Goal: Task Accomplishment & Management: Complete application form

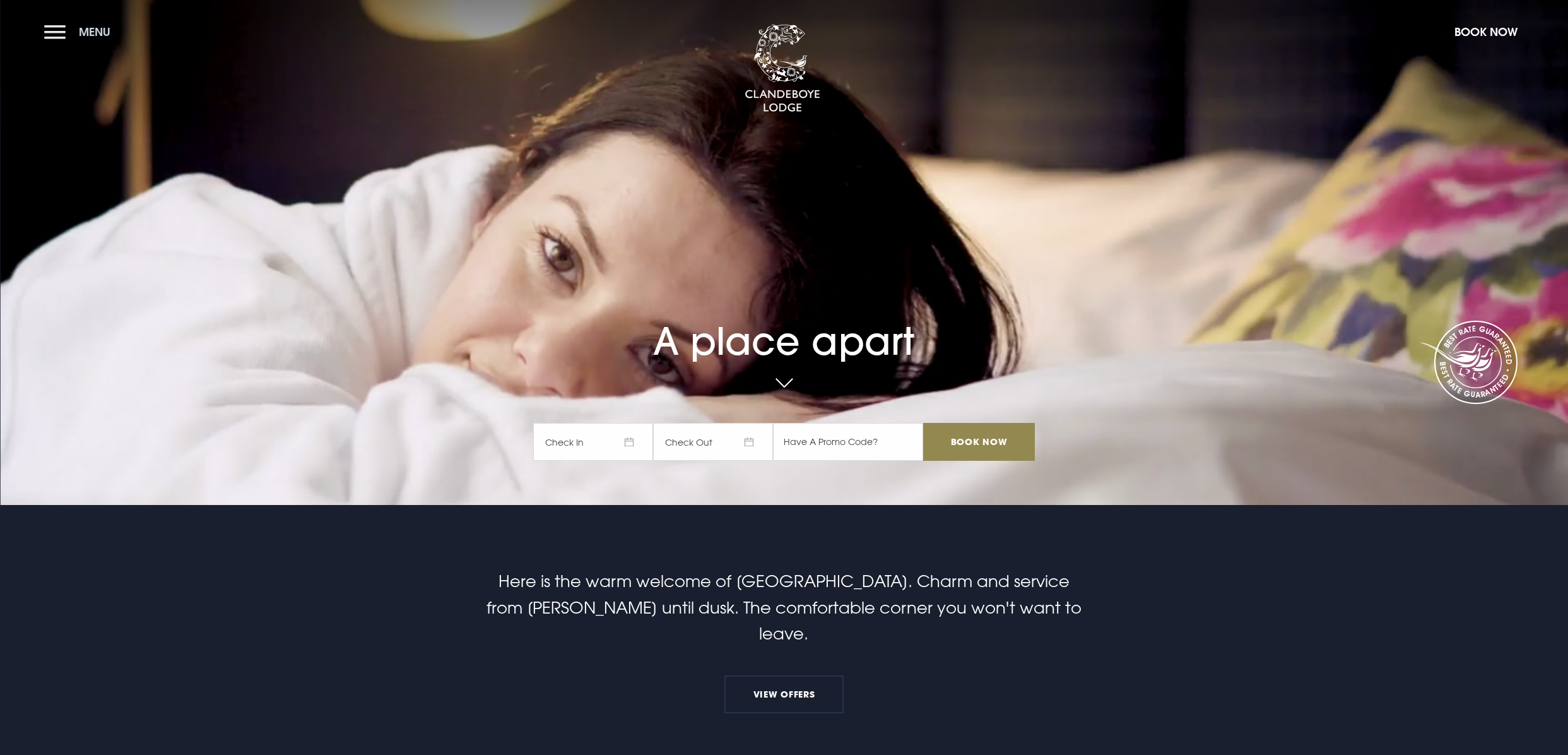
click at [73, 37] on button "Menu" at bounding box center [80, 31] width 73 height 27
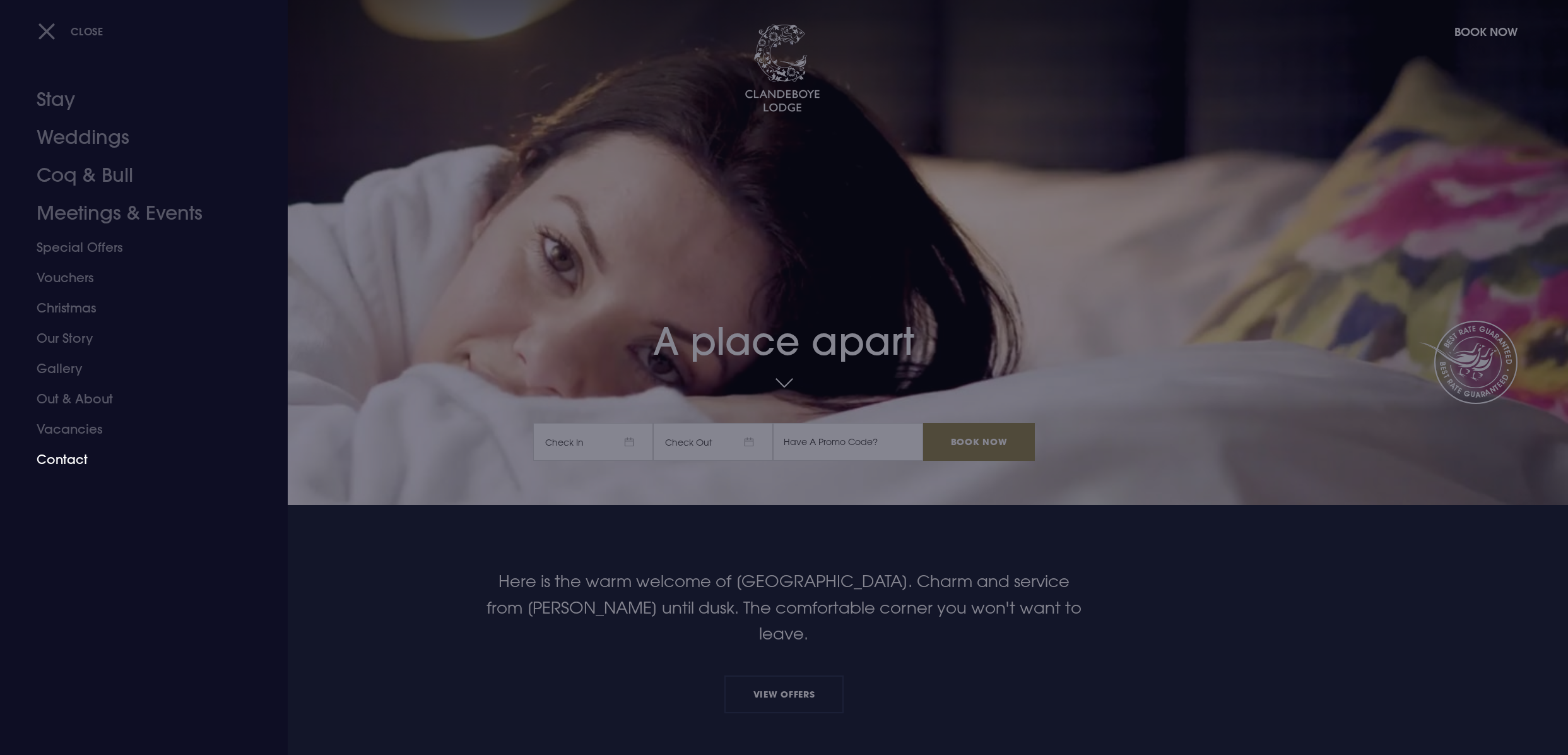
click at [70, 457] on link "Contact" at bounding box center [136, 459] width 199 height 30
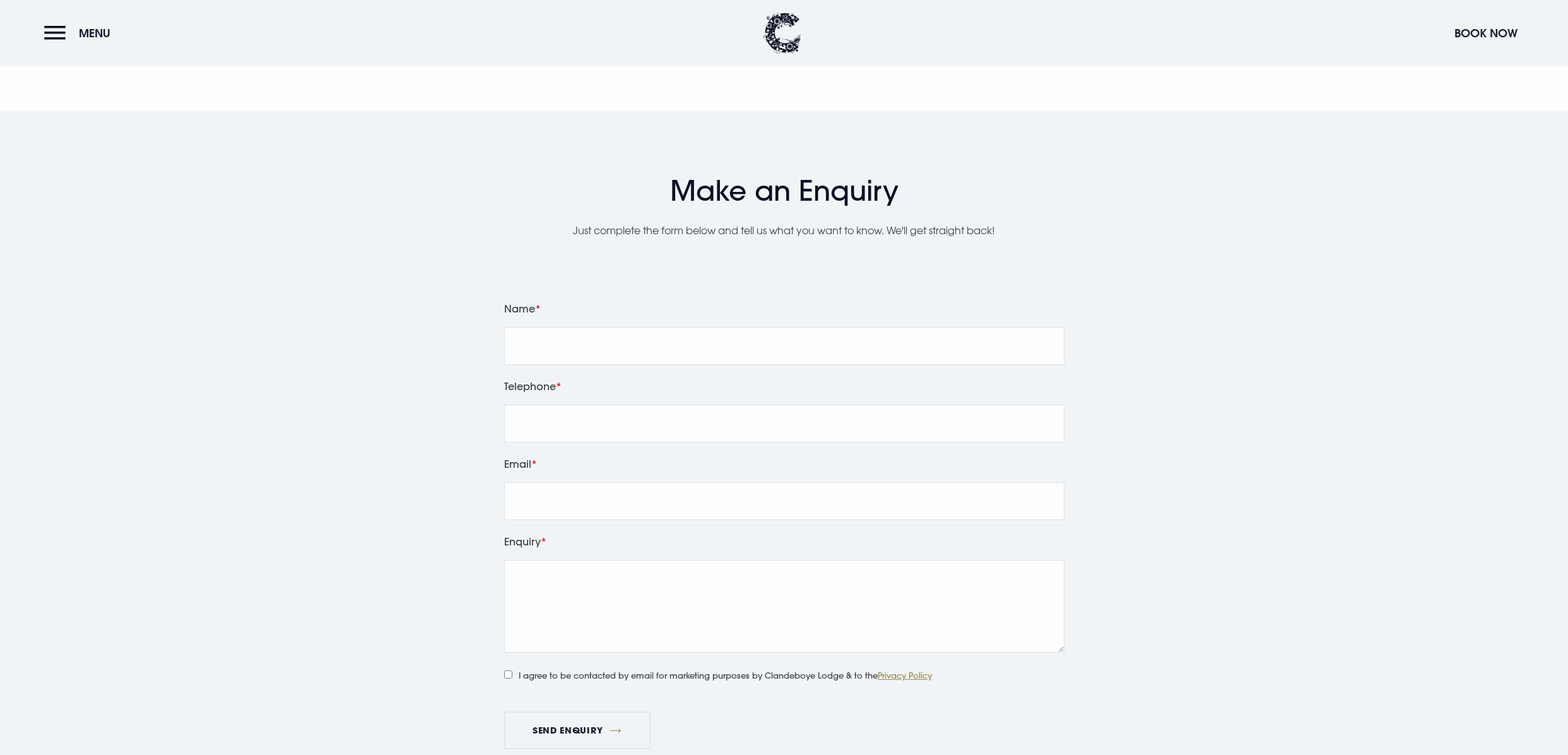
scroll to position [1473, 0]
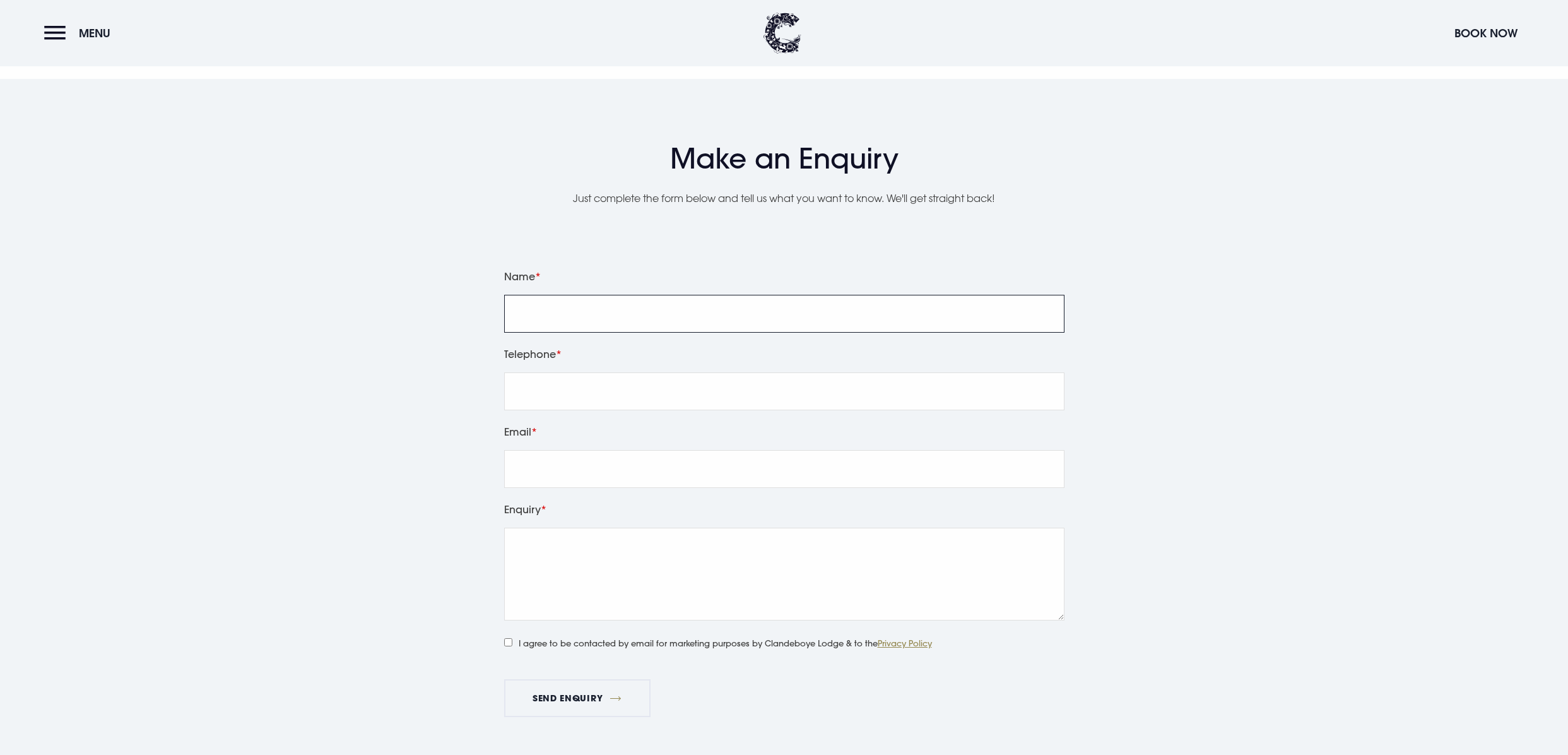
drag, startPoint x: 579, startPoint y: 301, endPoint x: 591, endPoint y: 313, distance: 17.0
click at [579, 301] on input "Name" at bounding box center [784, 313] width 560 height 38
type input "Jamie Robinson"
type input "07711668807"
type input "jamie@eyekiller.com"
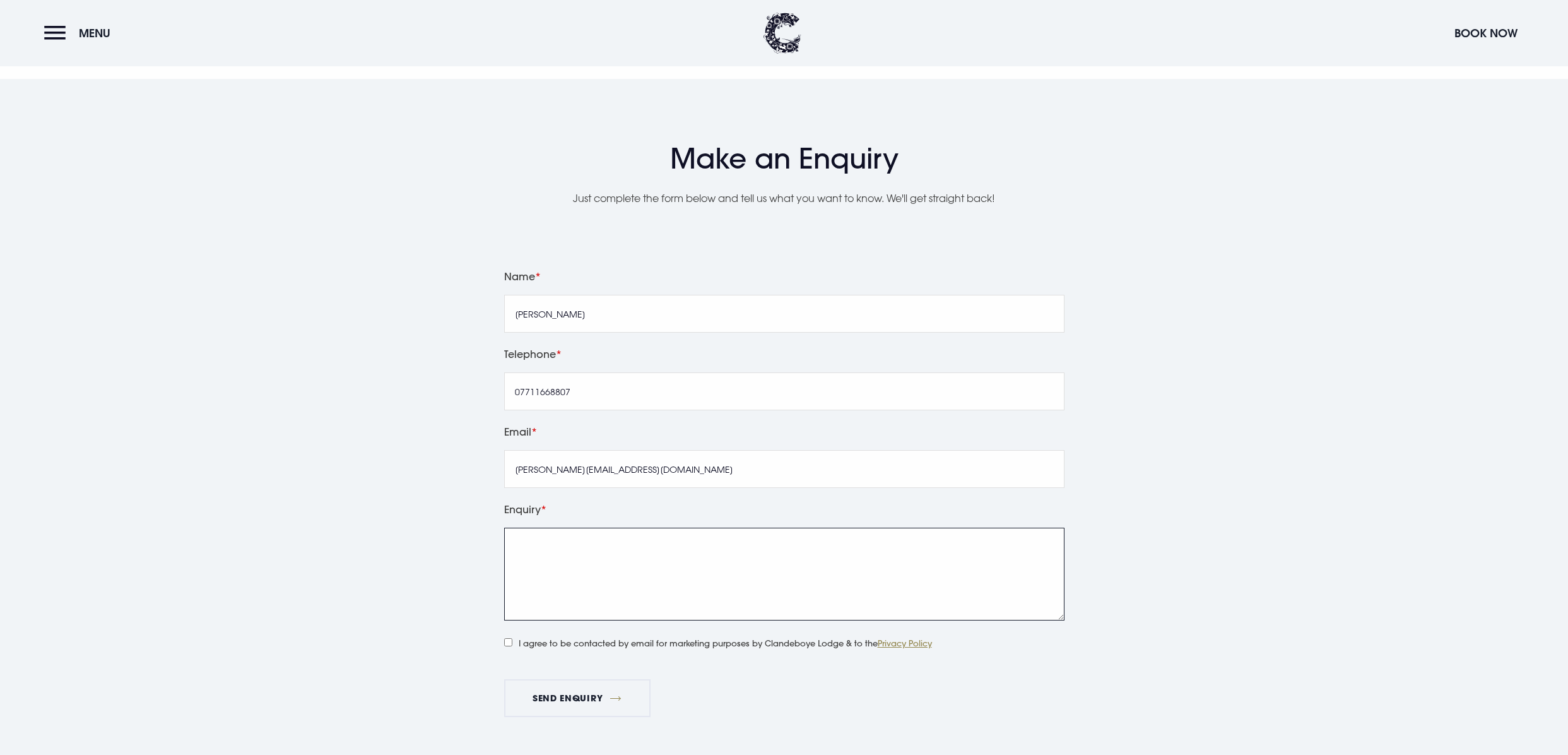
drag, startPoint x: 556, startPoint y: 556, endPoint x: 577, endPoint y: 550, distance: 21.8
click at [560, 556] on textarea "Enquiry" at bounding box center [784, 574] width 560 height 93
type textarea "Test"
click at [506, 643] on input "I agree to be contacted by email for marketing purposes by Clandeboye Lodge & t…" at bounding box center [508, 642] width 8 height 8
checkbox input "true"
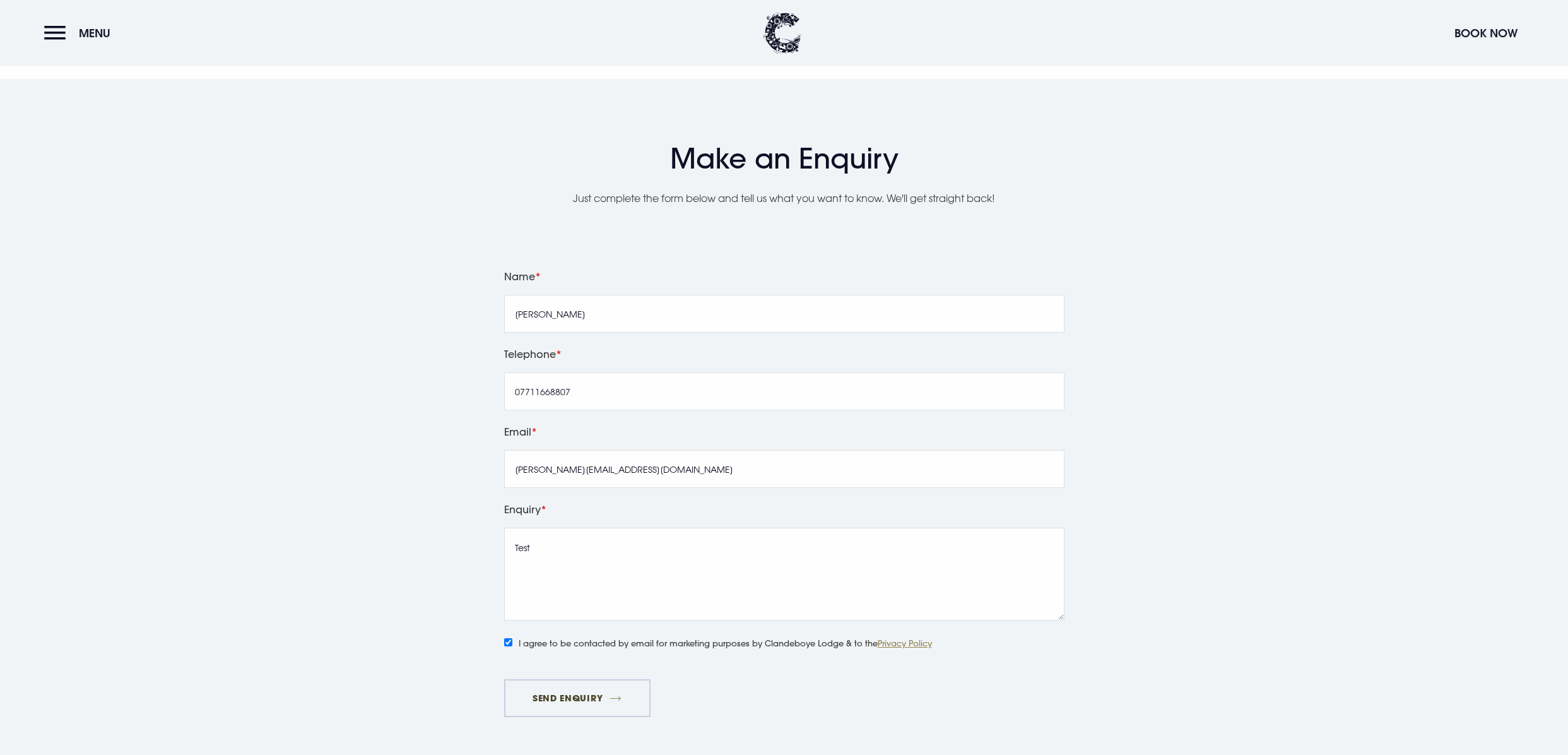
drag, startPoint x: 561, startPoint y: 693, endPoint x: 570, endPoint y: 690, distance: 9.5
click at [561, 693] on button "Send Enquiry" at bounding box center [577, 698] width 146 height 38
